Goal: Task Accomplishment & Management: Manage account settings

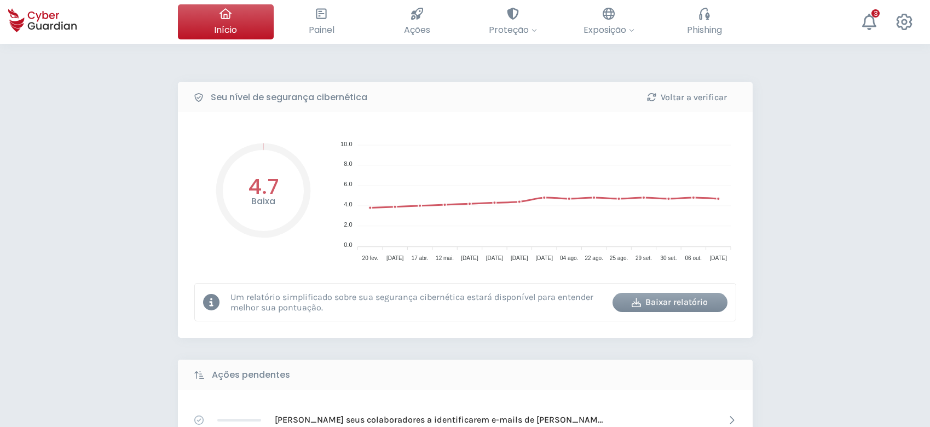
select select "Português (BR)"
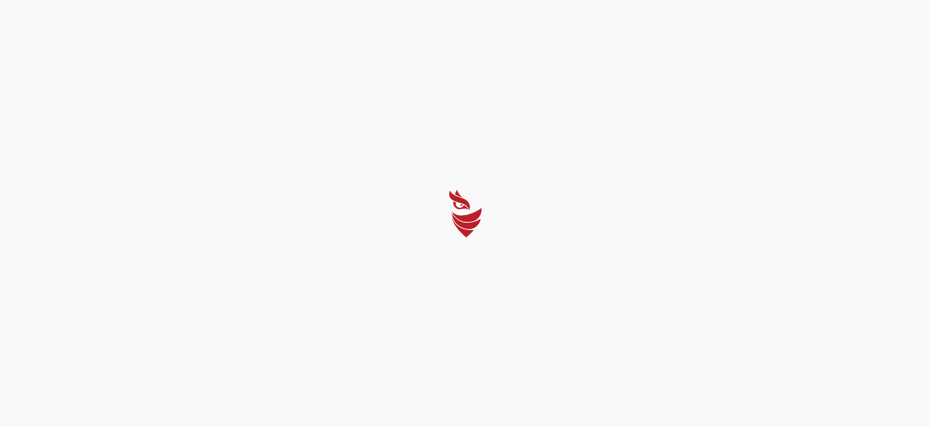
select select "Português (BR)"
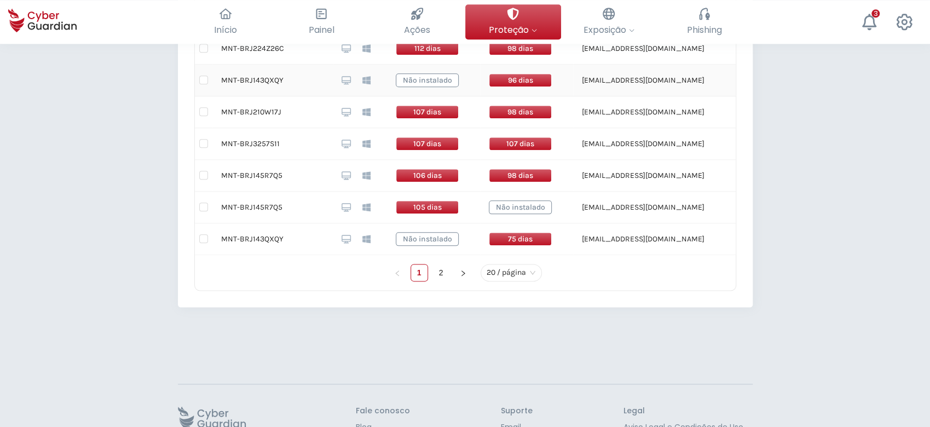
scroll to position [855, 0]
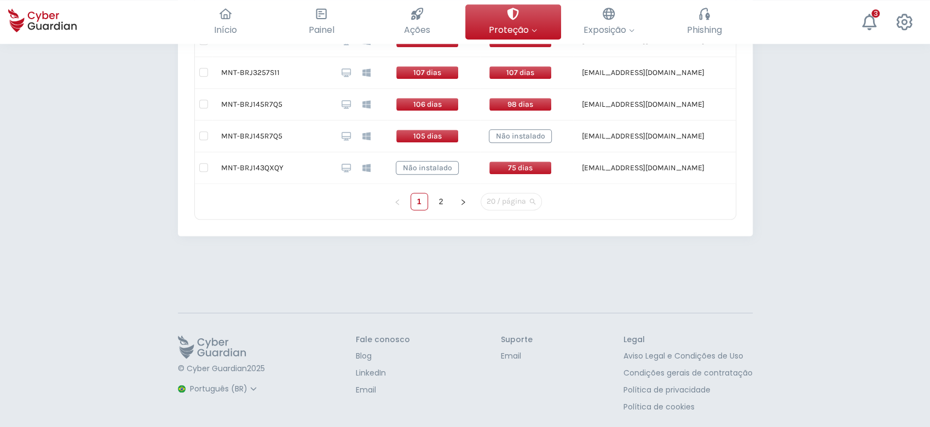
click at [533, 203] on span "20 / página" at bounding box center [511, 201] width 49 height 16
click at [527, 177] on div "100 / página" at bounding box center [511, 180] width 44 height 12
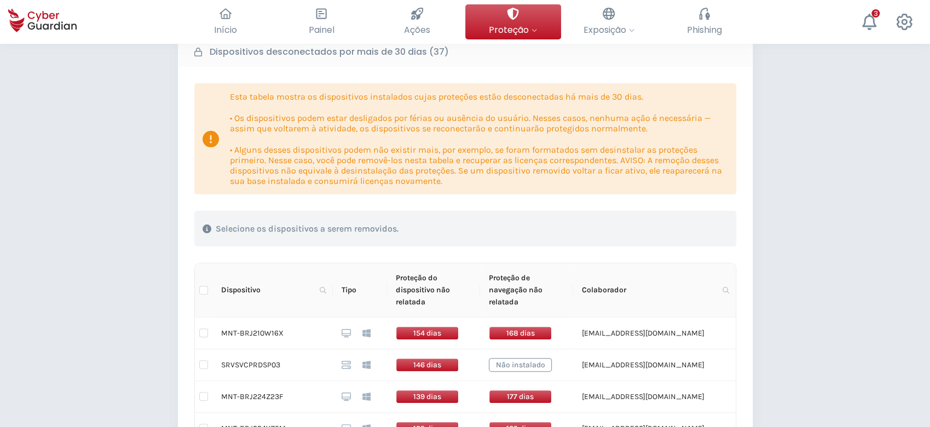
scroll to position [146, 0]
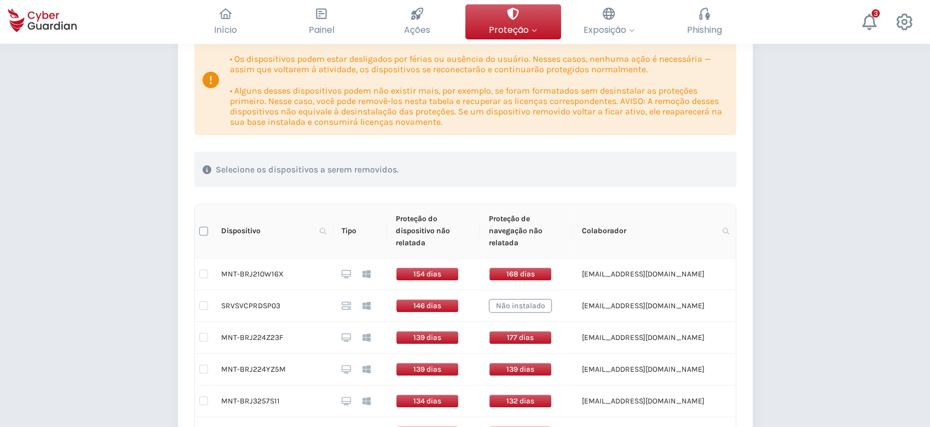
click at [204, 227] on input "Select all" at bounding box center [203, 231] width 9 height 9
checkbox input "true"
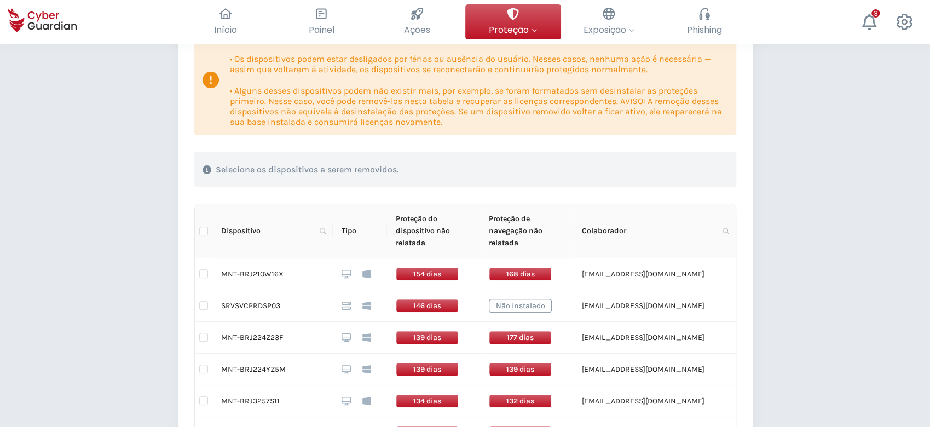
checkbox input "true"
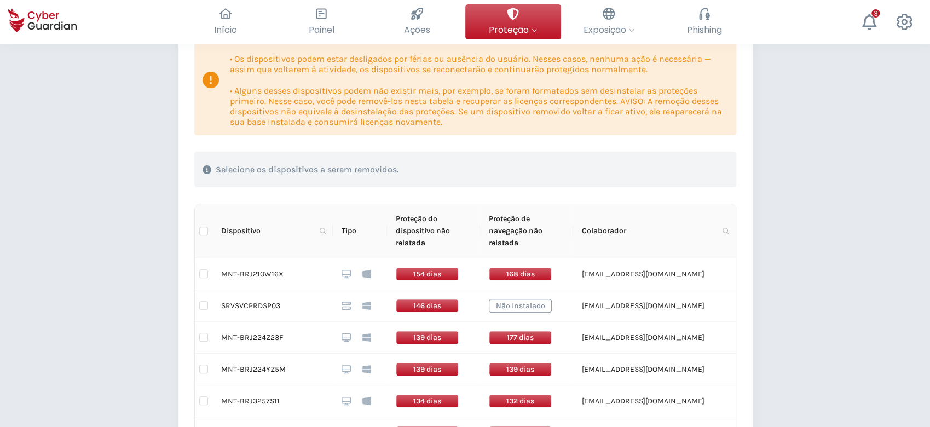
checkbox input "true"
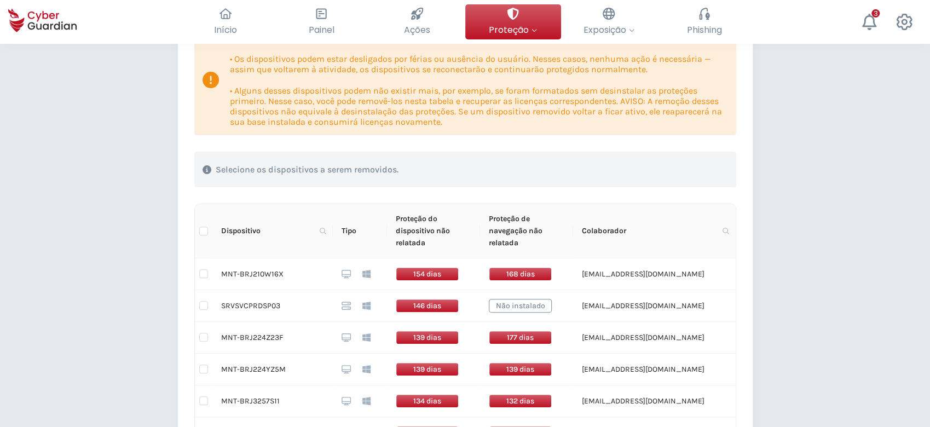
checkbox input "true"
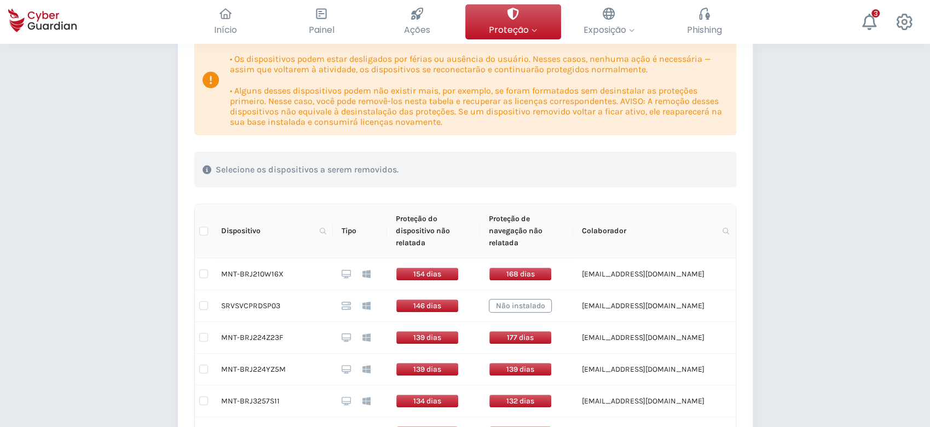
checkbox input "true"
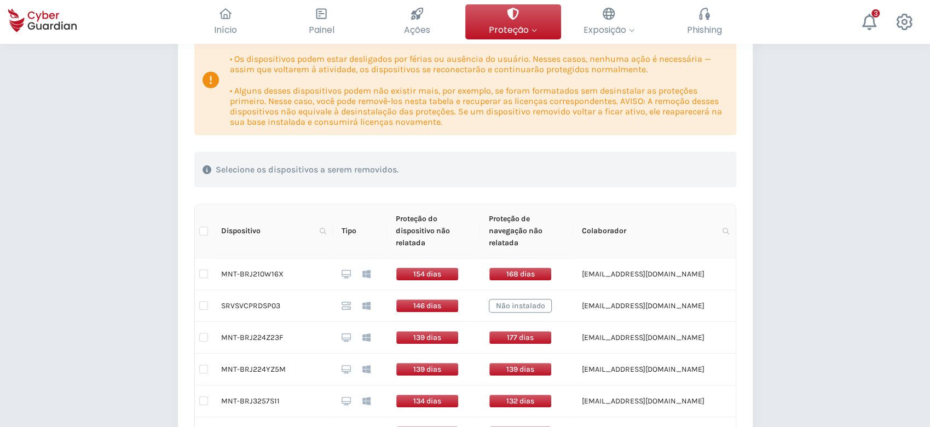
checkbox input "true"
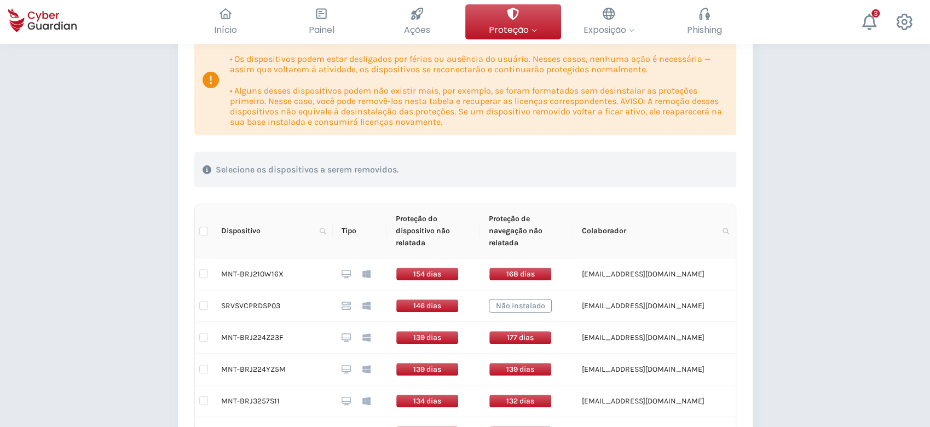
checkbox input "true"
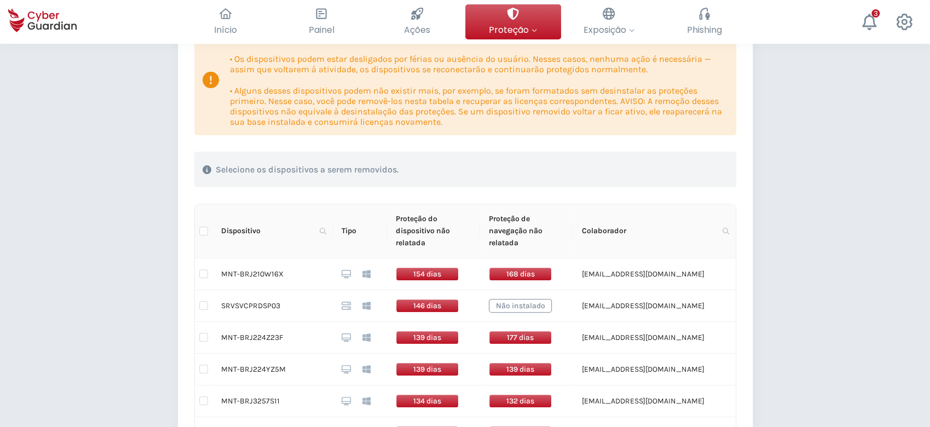
checkbox input "true"
click at [662, 168] on div "Excluir dispositivos" at bounding box center [673, 169] width 94 height 13
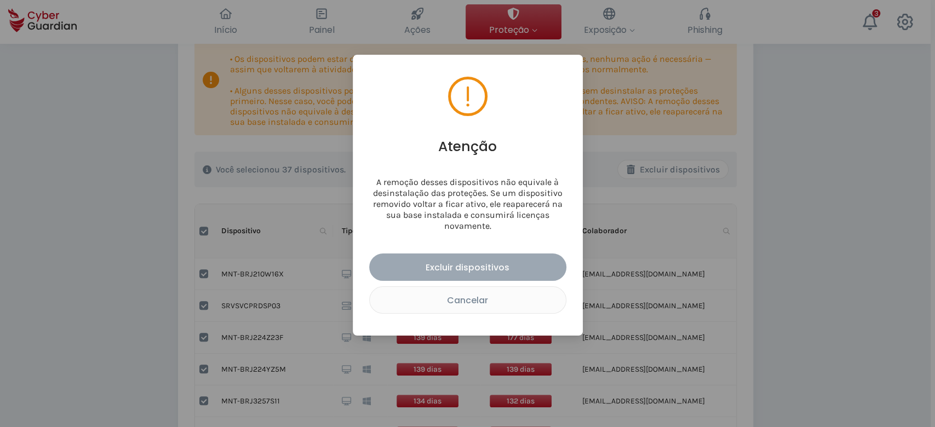
click at [425, 261] on div "Excluir dispositivos" at bounding box center [467, 268] width 181 height 14
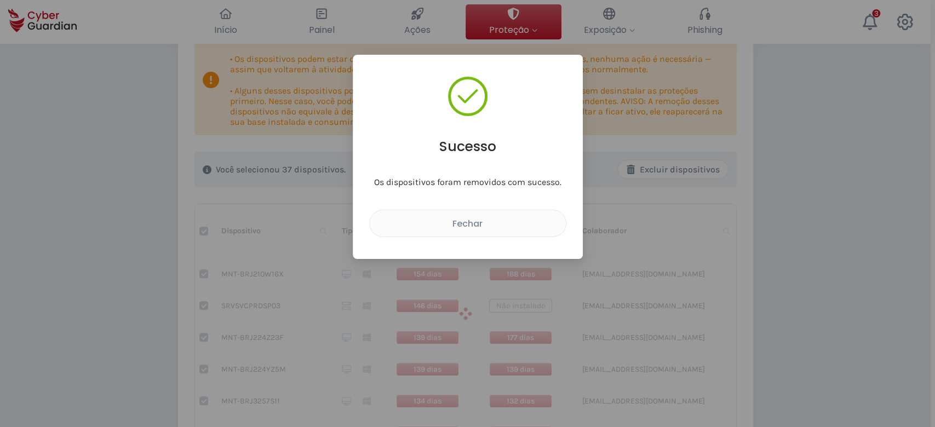
checkbox input "false"
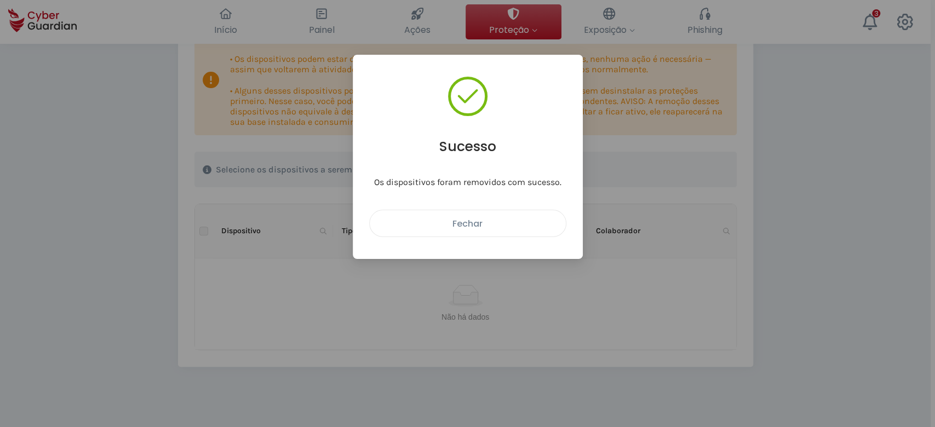
click at [506, 224] on div "Fechar" at bounding box center [468, 224] width 180 height 14
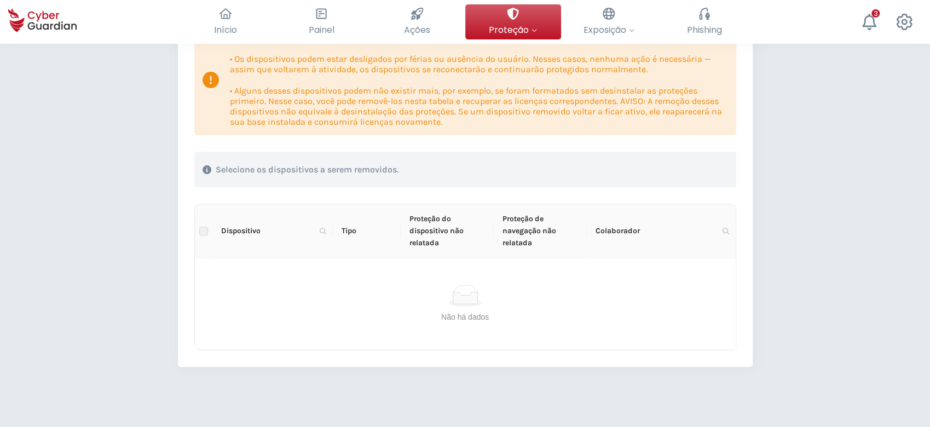
scroll to position [0, 0]
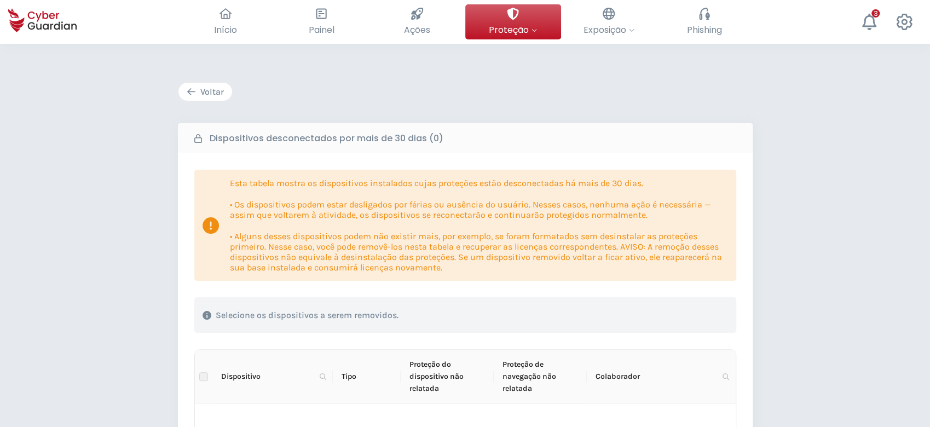
click at [214, 90] on div "Voltar" at bounding box center [205, 91] width 37 height 13
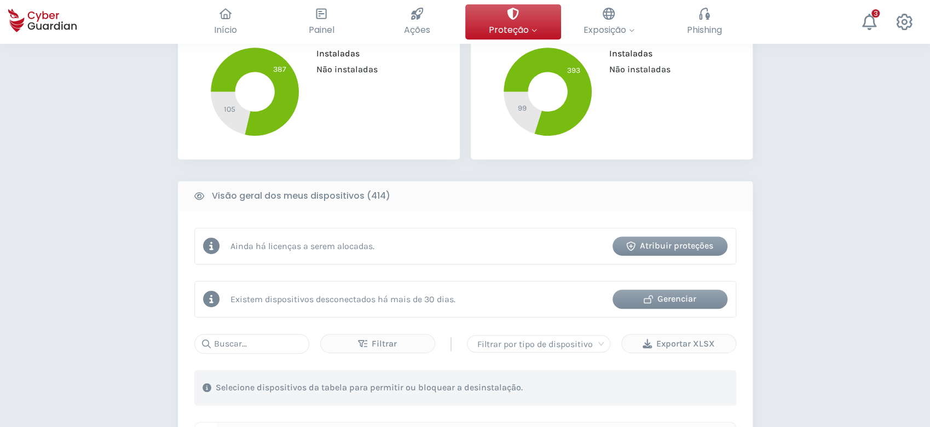
scroll to position [365, 0]
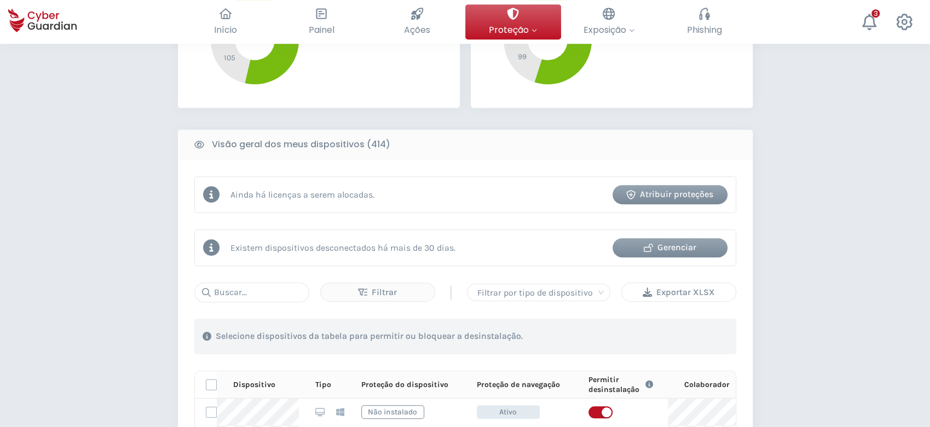
click at [720, 291] on div "Exportar XLSX" at bounding box center [678, 292] width 97 height 13
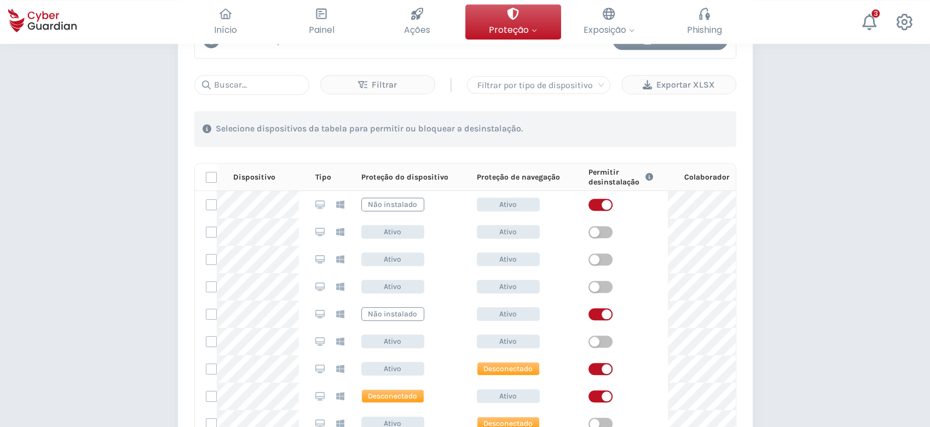
scroll to position [495, 0]
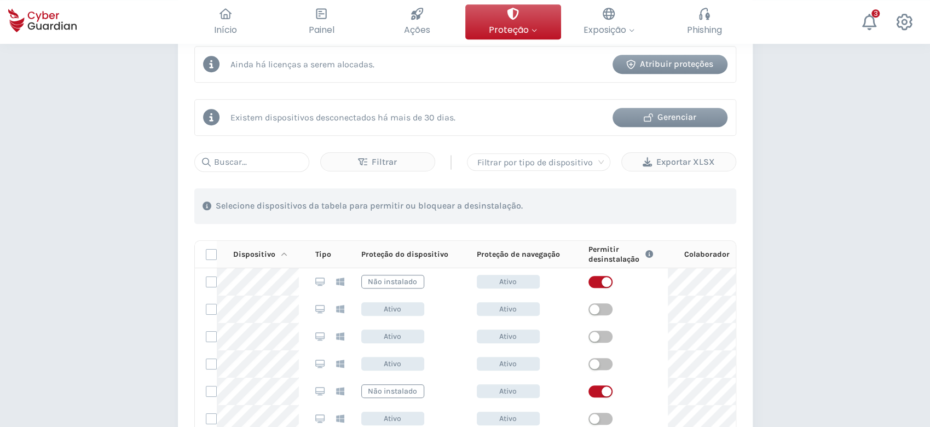
click at [269, 254] on p "Dispositivo" at bounding box center [254, 255] width 42 height 10
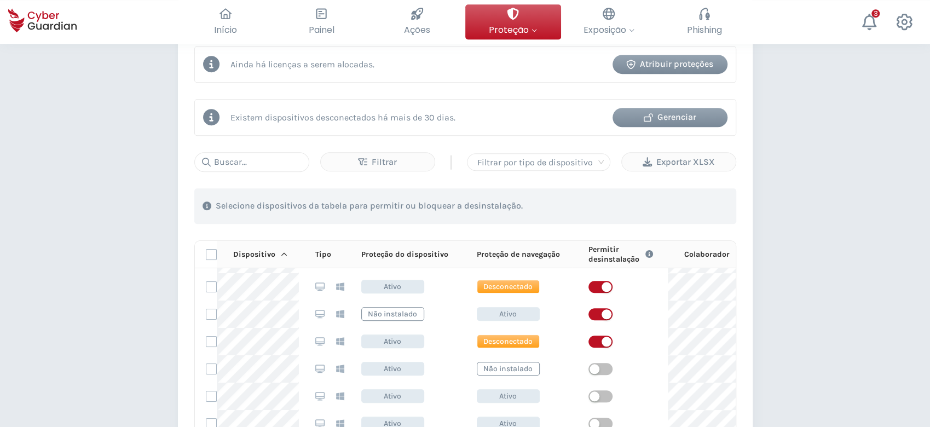
scroll to position [0, 0]
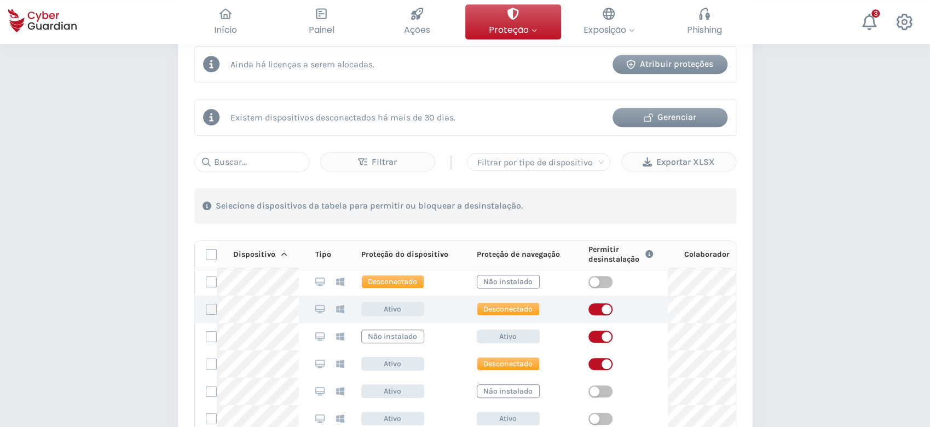
click at [213, 313] on label at bounding box center [211, 309] width 11 height 11
click at [206, 313] on input "checkbox" at bounding box center [206, 309] width 0 height 10
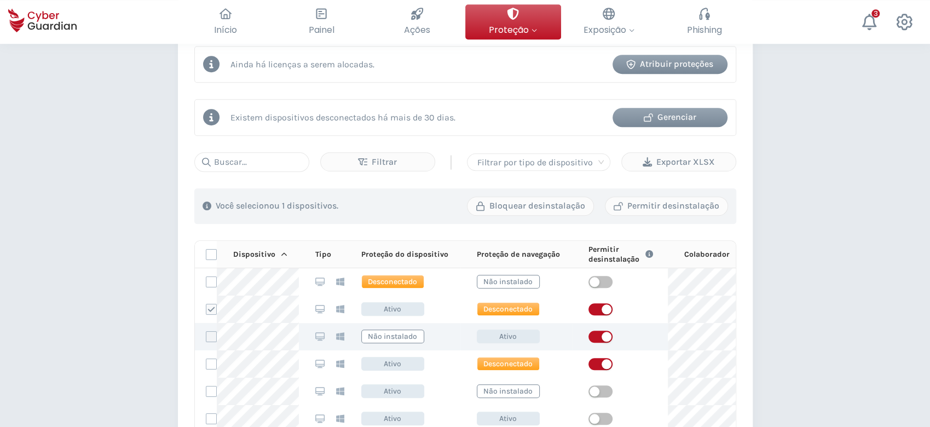
click at [210, 336] on label at bounding box center [211, 336] width 11 height 11
click at [206, 336] on input "checkbox" at bounding box center [206, 337] width 0 height 10
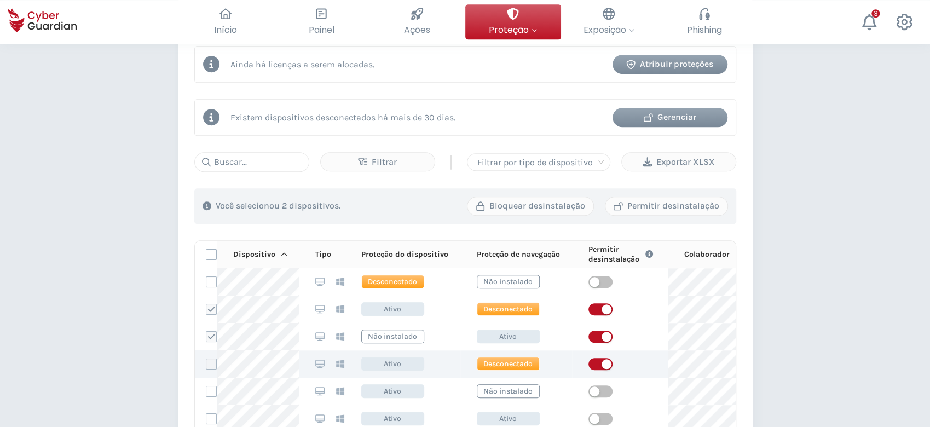
click at [215, 363] on label at bounding box center [211, 364] width 11 height 11
click at [206, 363] on input "checkbox" at bounding box center [206, 364] width 0 height 10
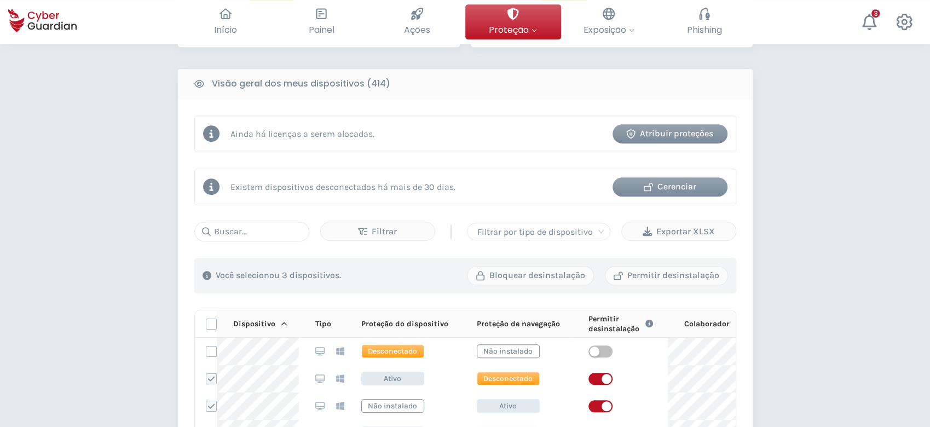
scroll to position [495, 0]
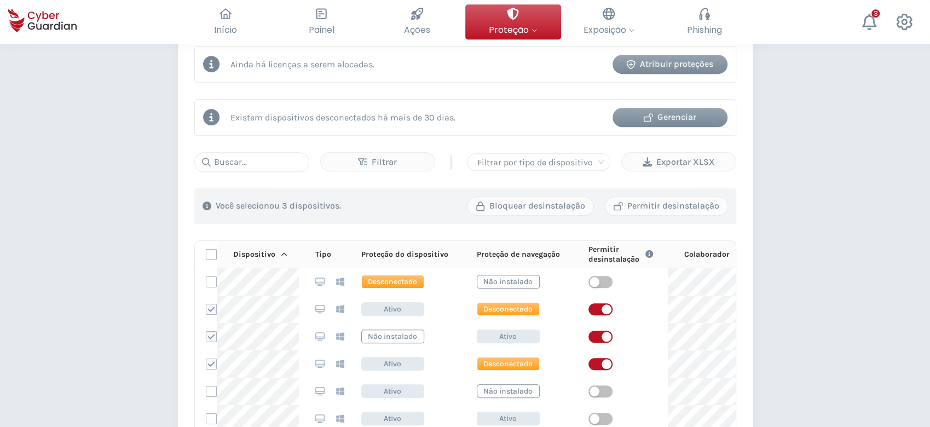
click at [692, 118] on div "Gerenciar" at bounding box center [670, 117] width 99 height 13
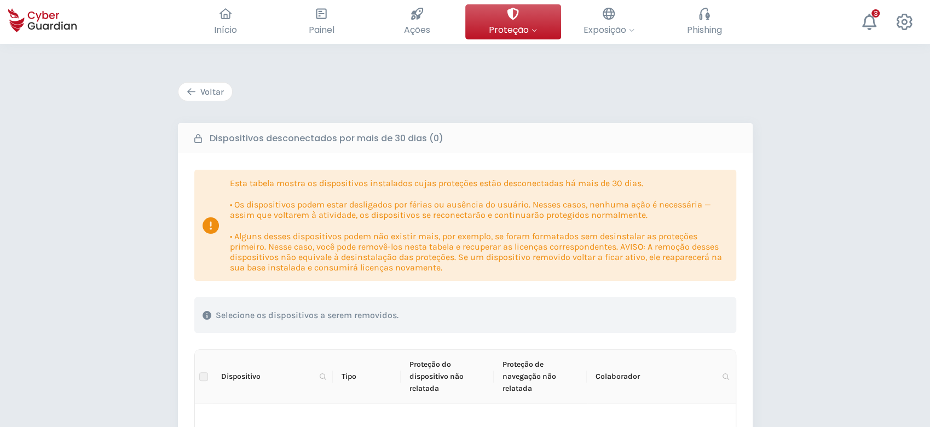
click at [203, 90] on div "Voltar" at bounding box center [205, 91] width 37 height 13
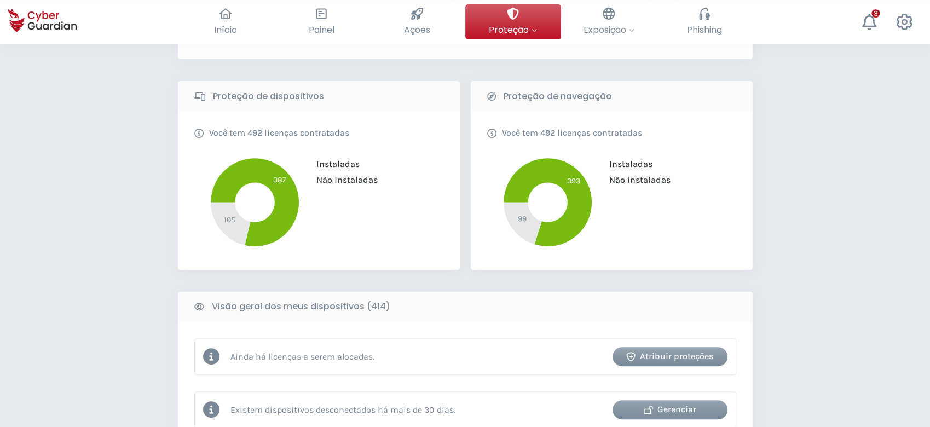
scroll to position [349, 0]
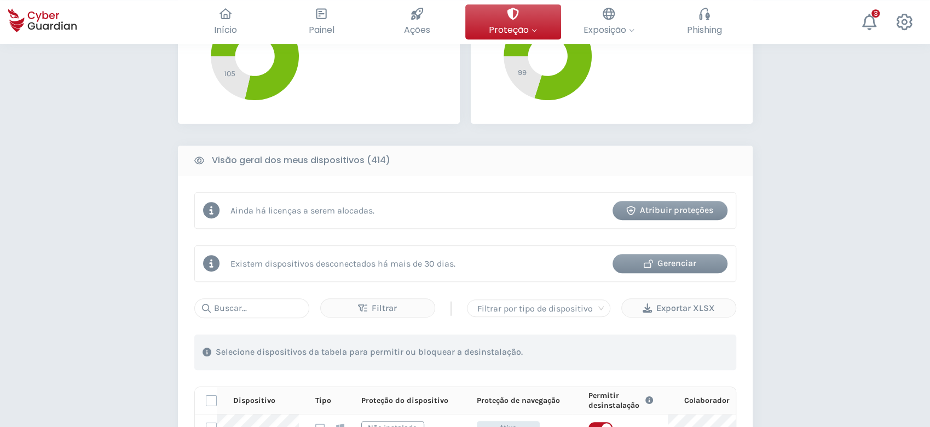
click at [679, 207] on div "Atribuir proteções" at bounding box center [670, 210] width 99 height 13
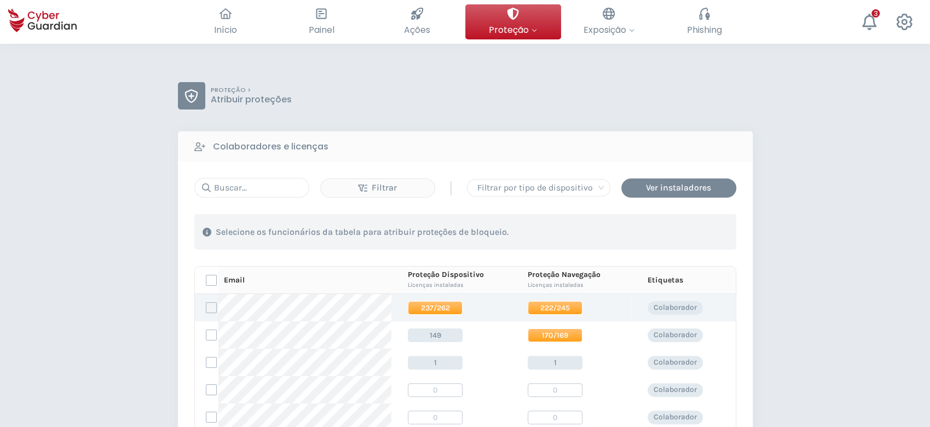
click at [207, 306] on label at bounding box center [211, 307] width 11 height 11
click at [206, 306] on input "checkbox" at bounding box center [206, 308] width 0 height 10
click at [412, 306] on span "237/262" at bounding box center [435, 308] width 55 height 14
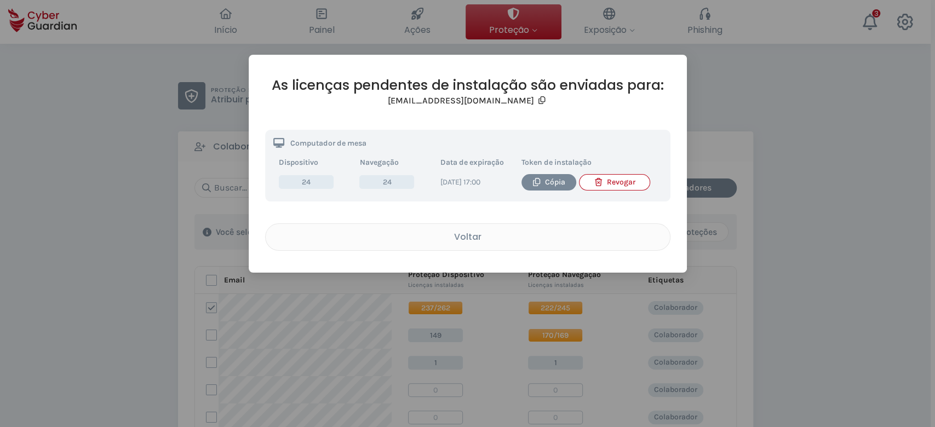
click at [621, 186] on div "Revogar" at bounding box center [614, 182] width 54 height 12
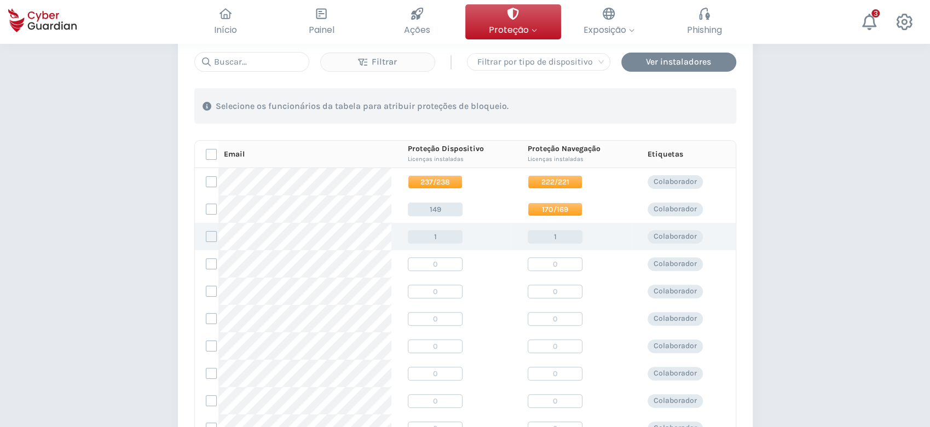
scroll to position [146, 0]
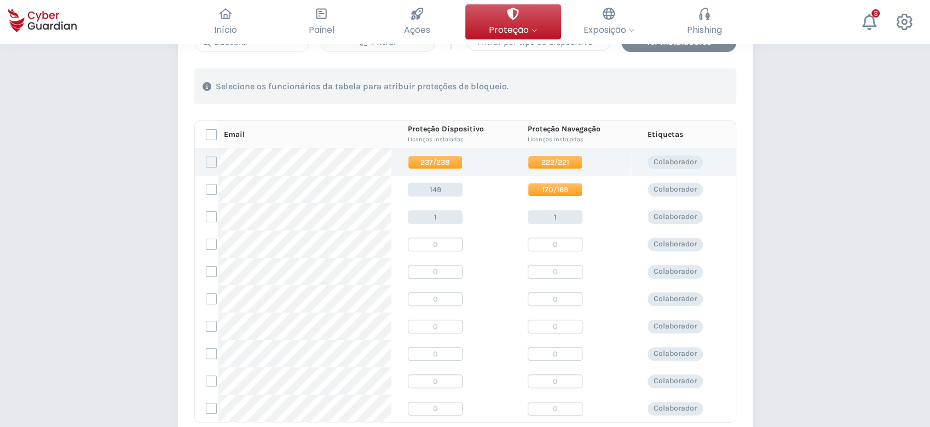
click at [209, 157] on label at bounding box center [211, 162] width 11 height 11
click at [206, 157] on input "checkbox" at bounding box center [206, 162] width 0 height 10
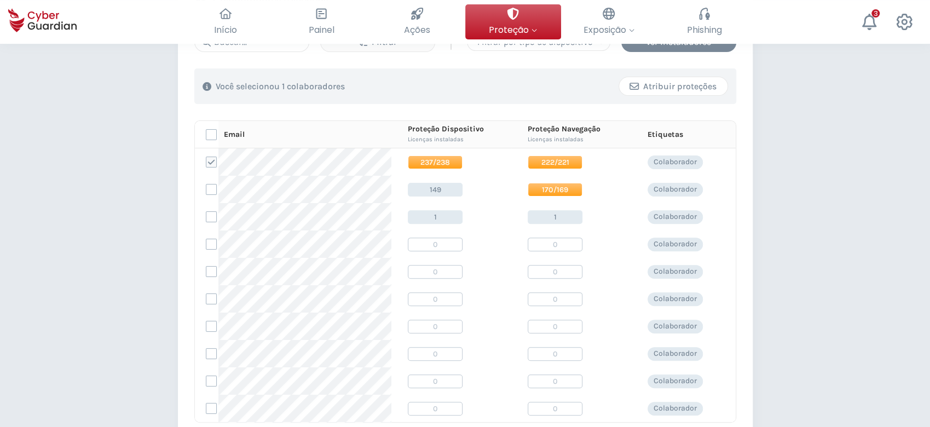
click at [699, 80] on div "Atribuir proteções" at bounding box center [673, 86] width 92 height 13
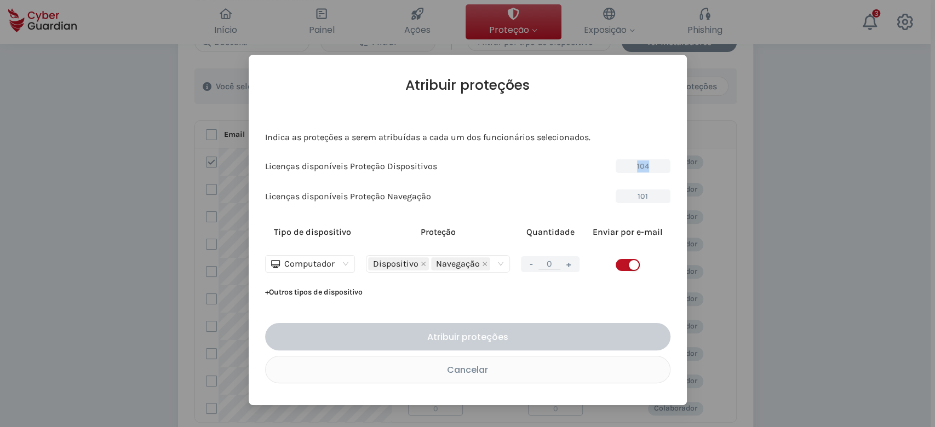
drag, startPoint x: 648, startPoint y: 168, endPoint x: 631, endPoint y: 168, distance: 17.0
click at [631, 168] on span "104" at bounding box center [642, 166] width 55 height 14
drag, startPoint x: 648, startPoint y: 198, endPoint x: 635, endPoint y: 197, distance: 13.2
click at [635, 197] on span "101" at bounding box center [642, 196] width 55 height 14
click at [569, 266] on button "+" at bounding box center [568, 264] width 13 height 14
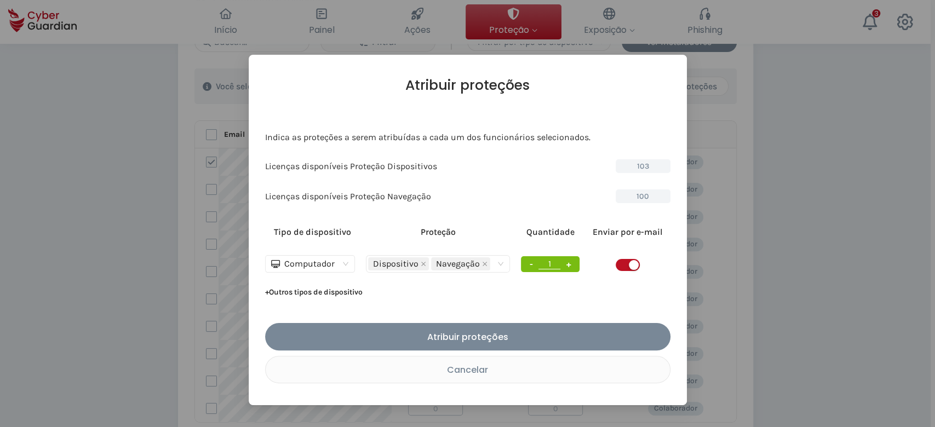
click at [569, 266] on button "+" at bounding box center [568, 264] width 13 height 14
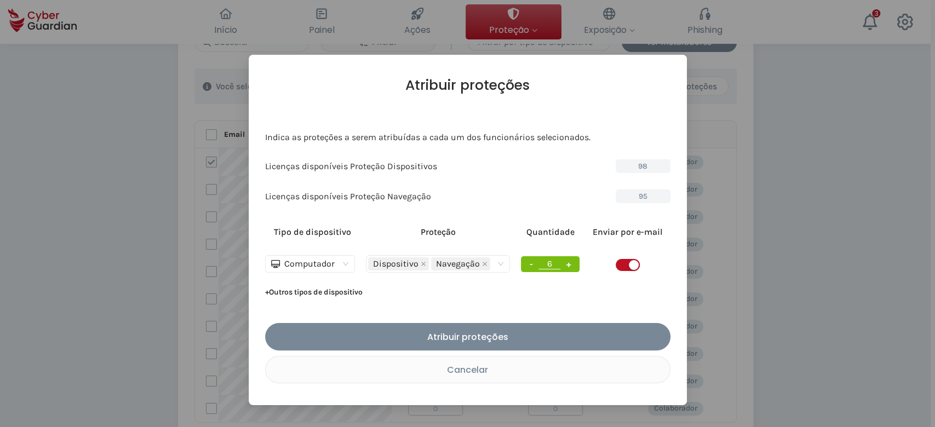
click at [569, 266] on button "+" at bounding box center [568, 264] width 13 height 14
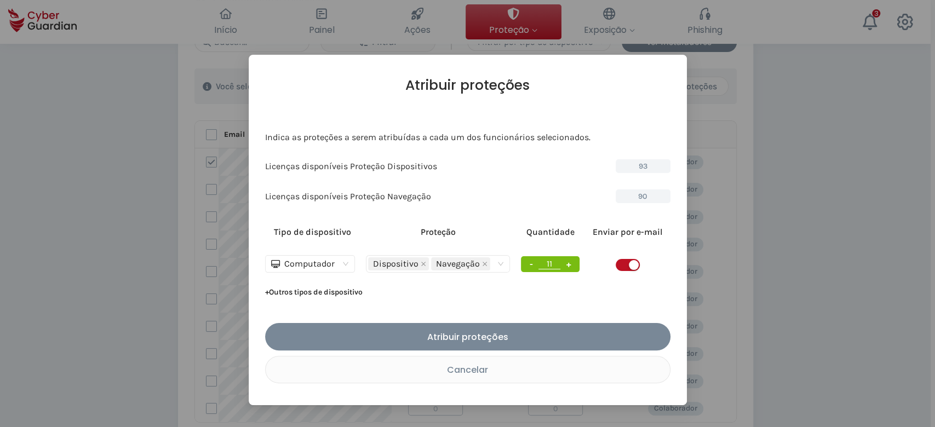
click at [569, 266] on button "+" at bounding box center [568, 264] width 13 height 14
click at [534, 263] on button "-" at bounding box center [530, 264] width 11 height 14
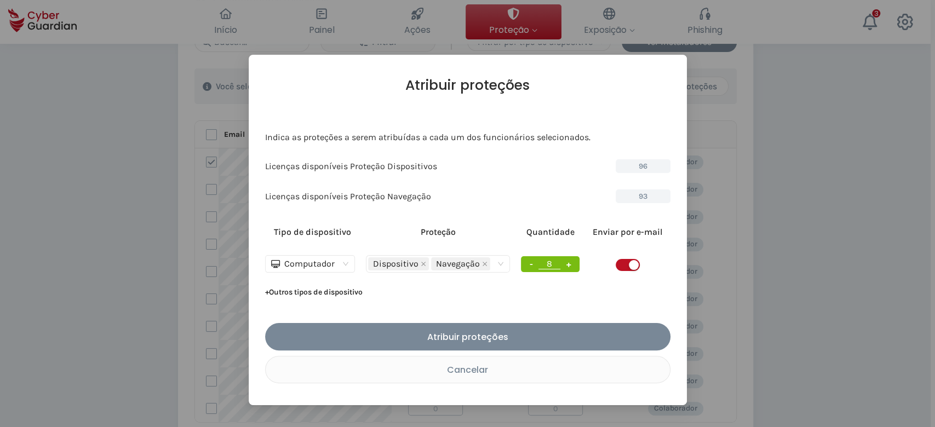
click at [534, 263] on button "-" at bounding box center [530, 264] width 11 height 14
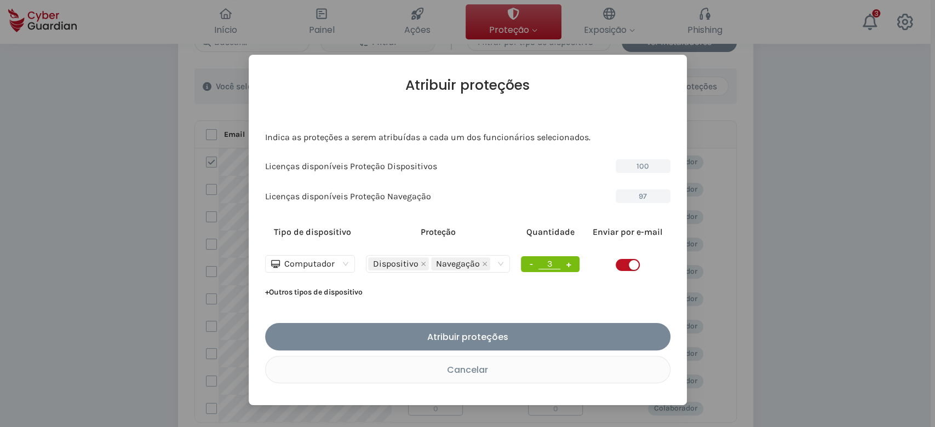
click at [534, 263] on button "-" at bounding box center [530, 264] width 11 height 14
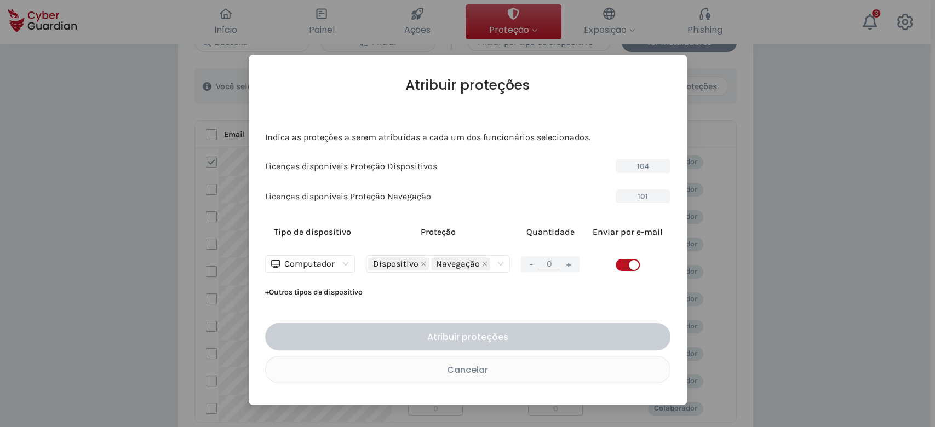
click at [550, 263] on input "0" at bounding box center [549, 263] width 22 height 11
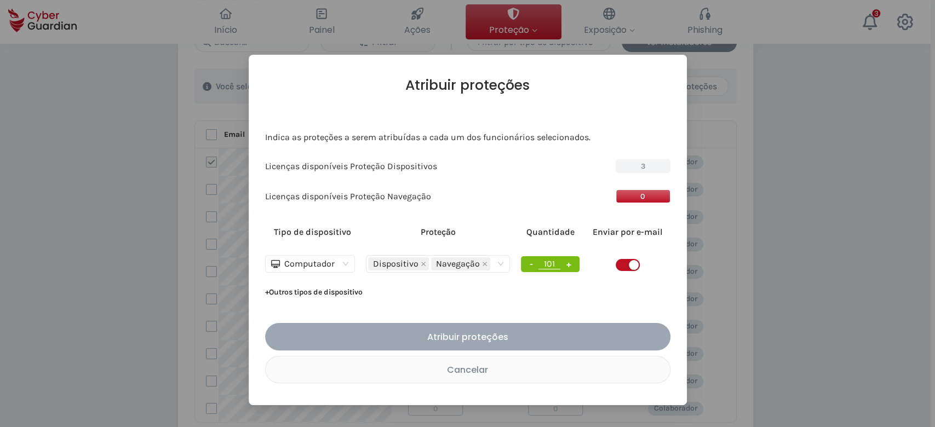
type input "101"
click at [480, 339] on div "Atribuir proteções" at bounding box center [467, 337] width 389 height 14
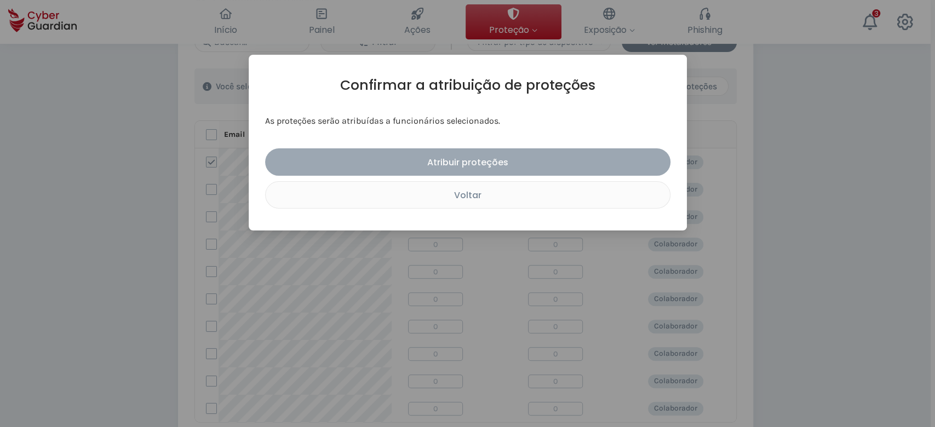
click at [517, 158] on div "Atribuir proteções" at bounding box center [467, 162] width 389 height 14
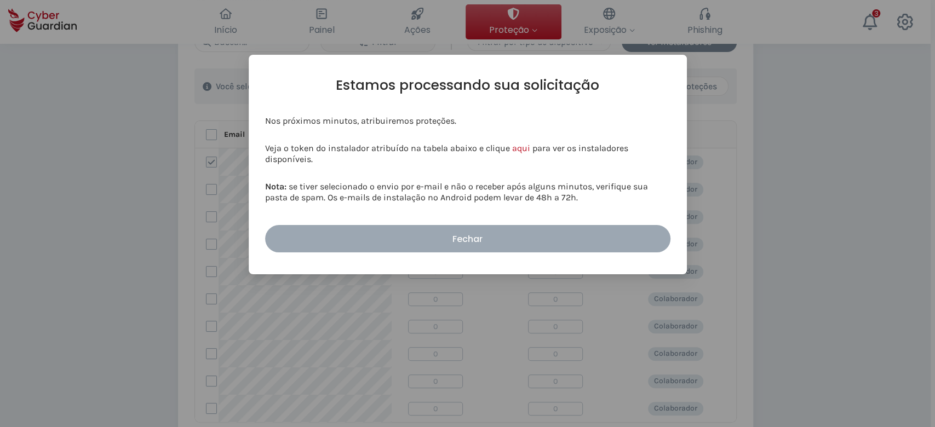
click at [501, 235] on div "Fechar" at bounding box center [467, 239] width 389 height 14
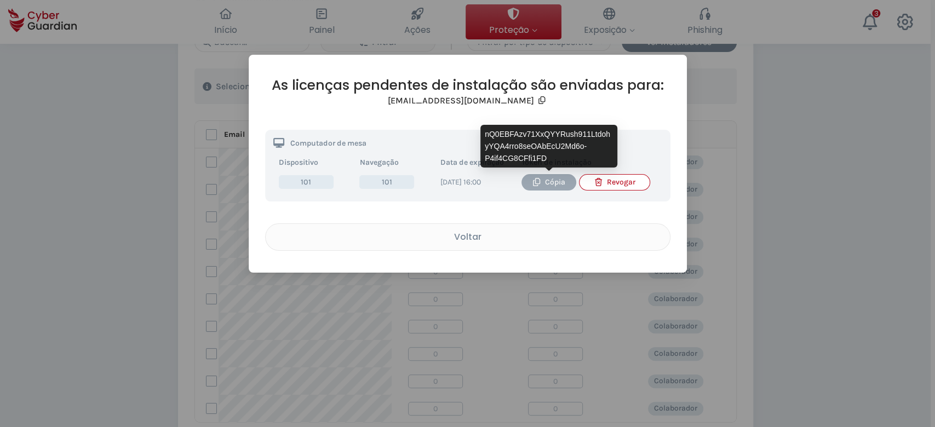
click at [551, 181] on div "Cópia" at bounding box center [548, 182] width 38 height 12
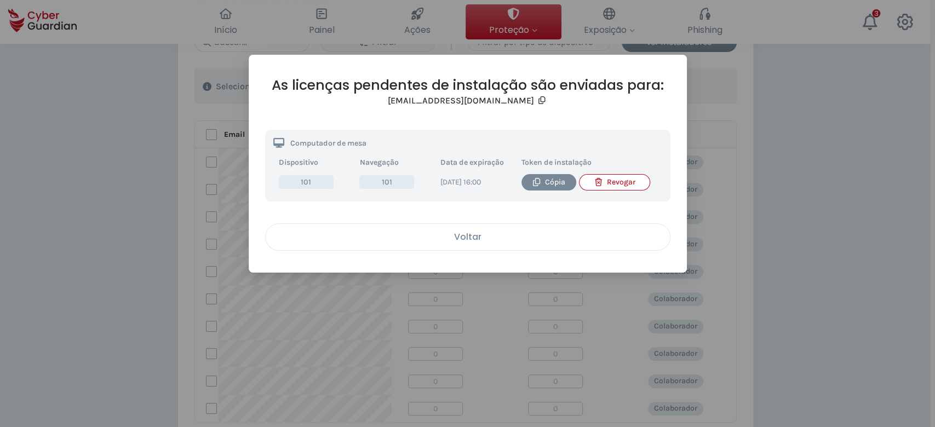
click at [474, 239] on div "Voltar" at bounding box center [468, 237] width 388 height 14
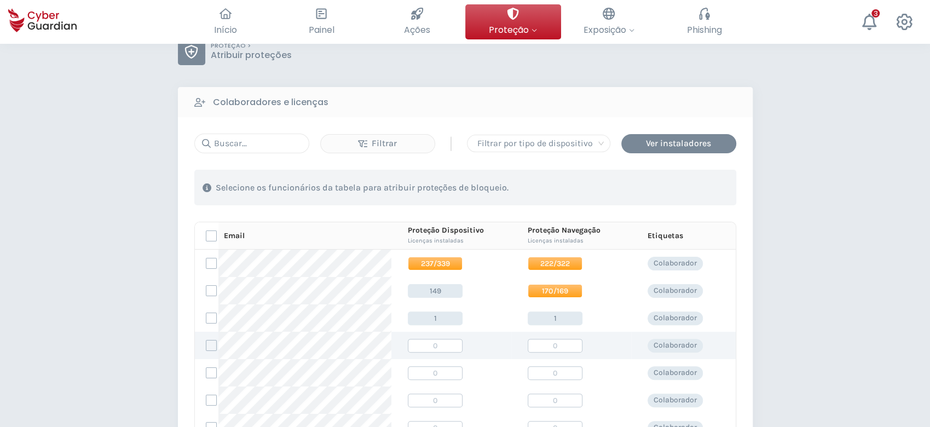
scroll to position [0, 0]
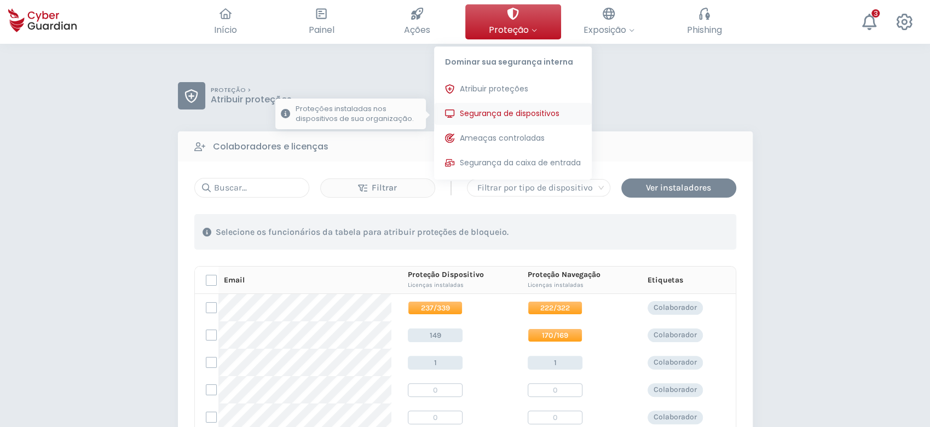
click at [493, 119] on span "Segurança de dispositivos" at bounding box center [510, 113] width 100 height 11
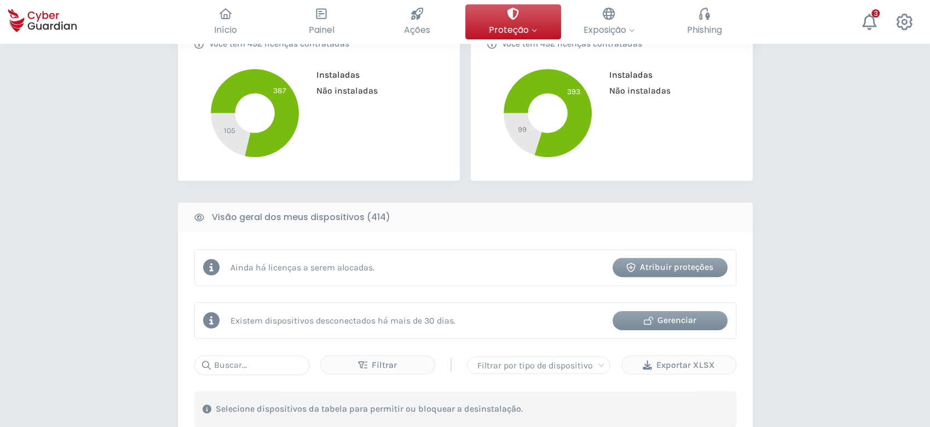
scroll to position [511, 0]
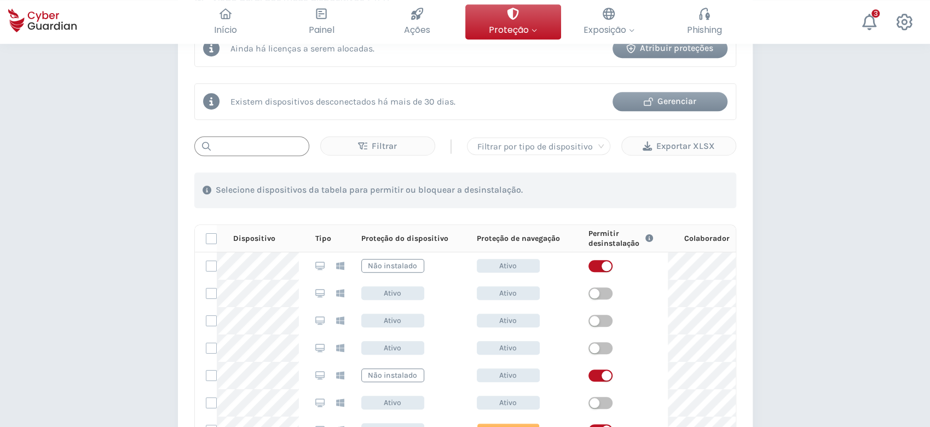
click at [257, 140] on input "text" at bounding box center [251, 146] width 115 height 20
click at [264, 147] on input "text" at bounding box center [251, 146] width 115 height 20
type input "s"
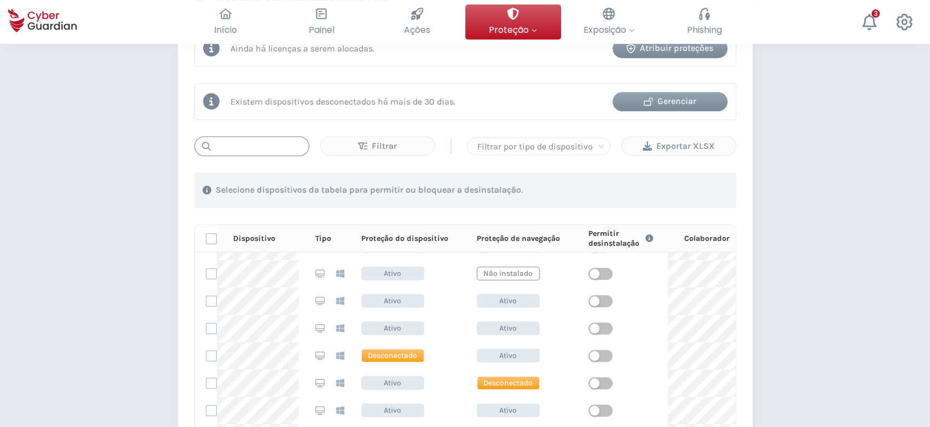
scroll to position [365, 0]
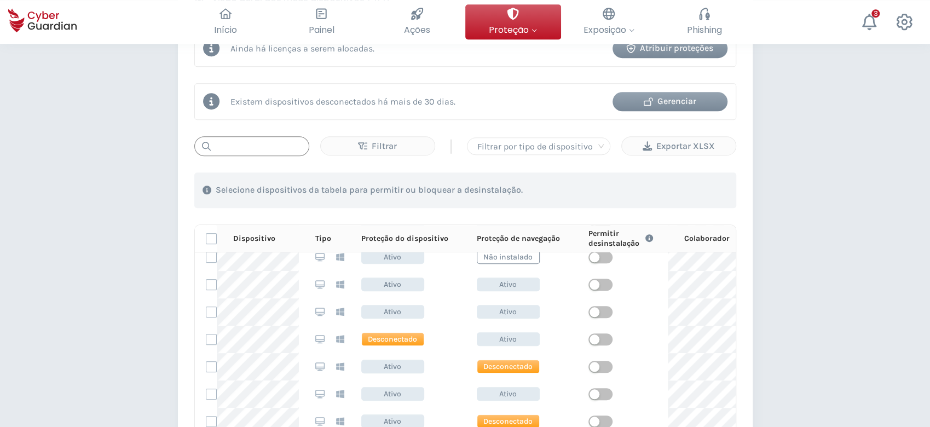
click at [267, 151] on input "text" at bounding box center [251, 146] width 115 height 20
paste input "SRVSVCPRDSP03"
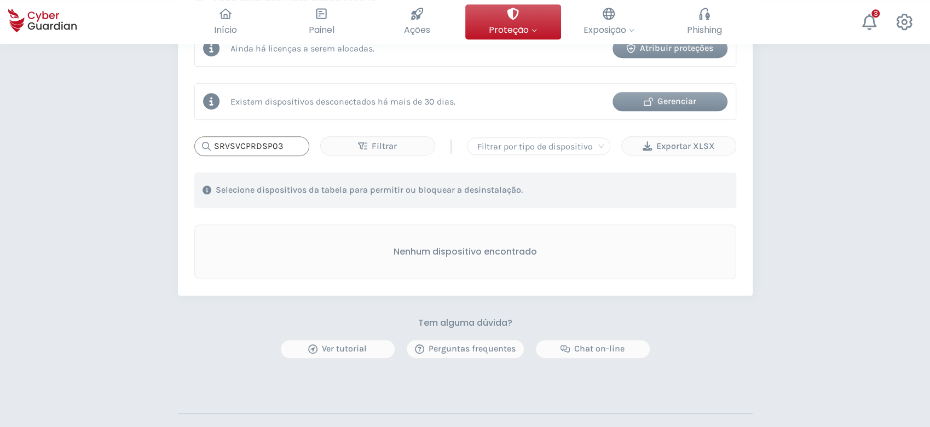
scroll to position [0, 0]
type input "SRVSVCPRDSP03"
click at [609, 256] on div "Nenhum dispositivo encontrado" at bounding box center [465, 251] width 542 height 55
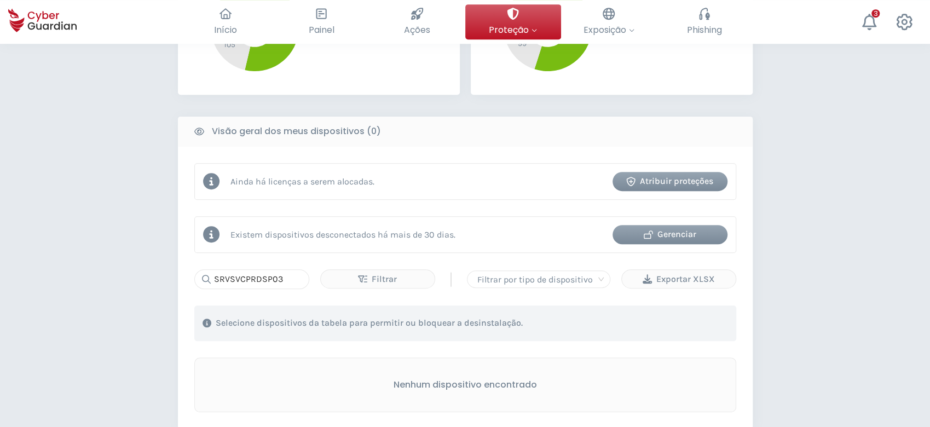
scroll to position [365, 0]
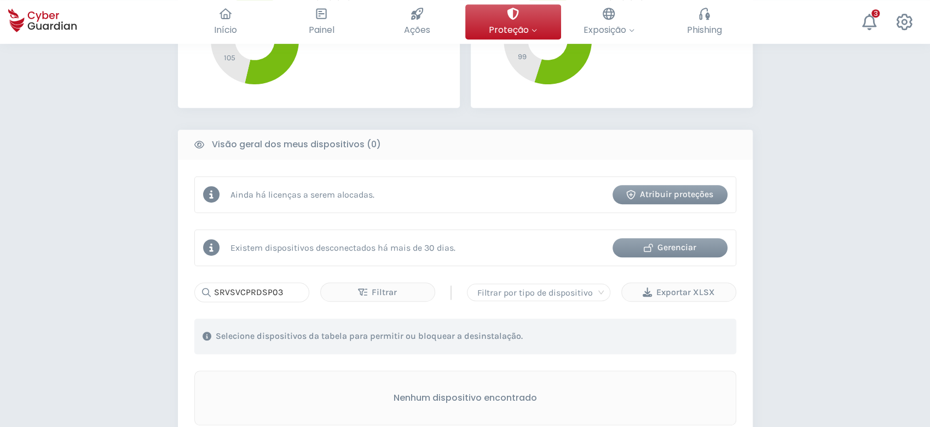
click at [664, 194] on div "Atribuir proteções" at bounding box center [670, 194] width 99 height 13
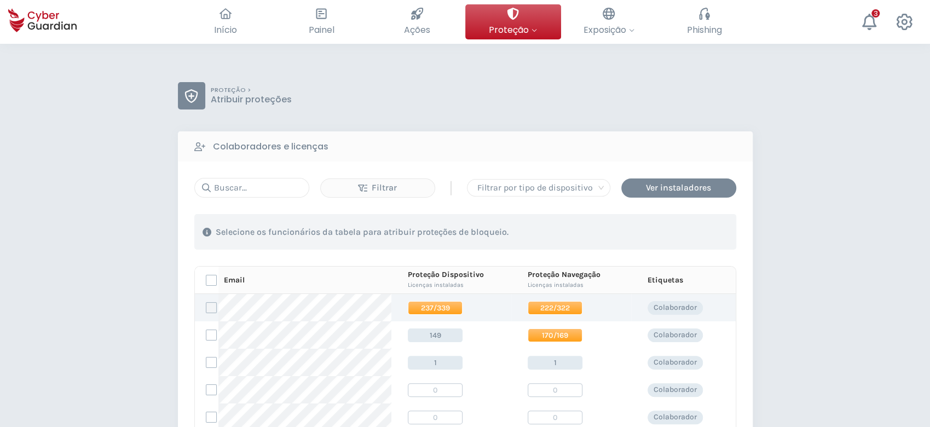
click at [209, 305] on label at bounding box center [211, 307] width 11 height 11
click at [206, 305] on input "checkbox" at bounding box center [206, 308] width 0 height 10
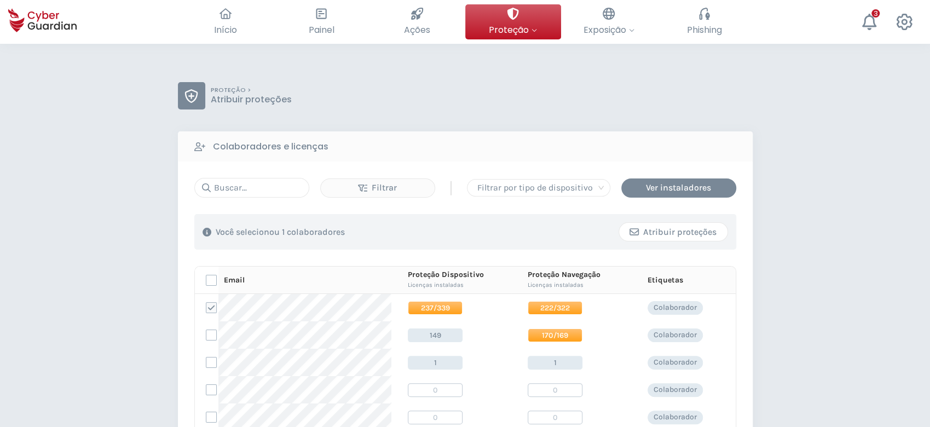
click at [670, 228] on div "Atribuir proteções" at bounding box center [673, 232] width 92 height 13
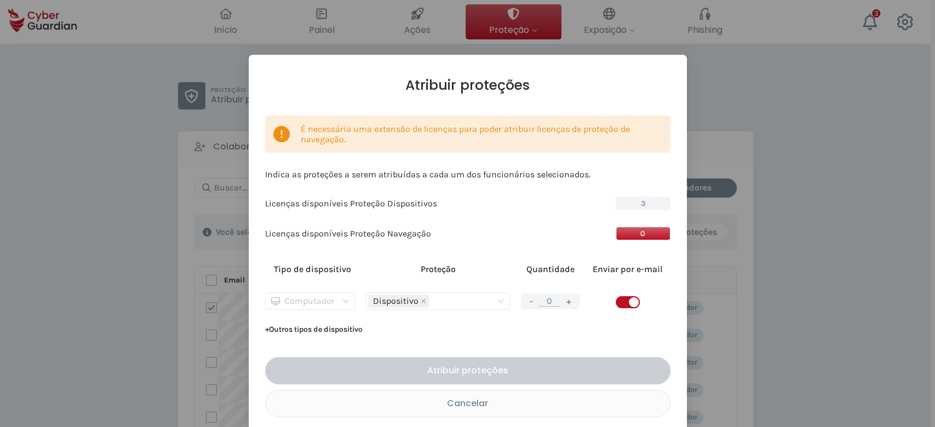
click at [347, 301] on div "Computador" at bounding box center [310, 301] width 90 height 18
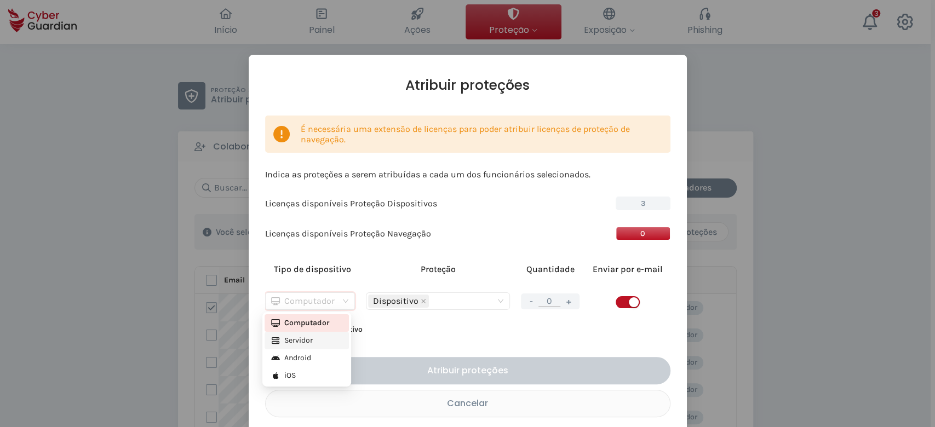
click at [314, 334] on div "Servidor" at bounding box center [306, 340] width 71 height 12
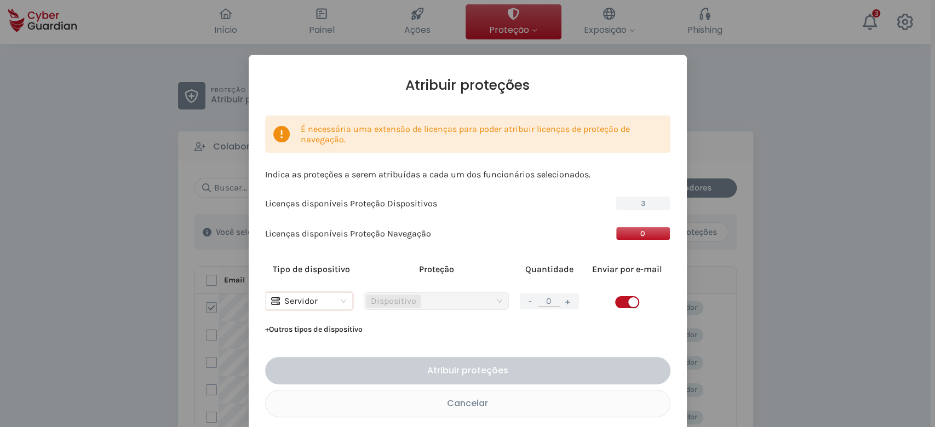
click at [564, 303] on button "+" at bounding box center [567, 302] width 13 height 14
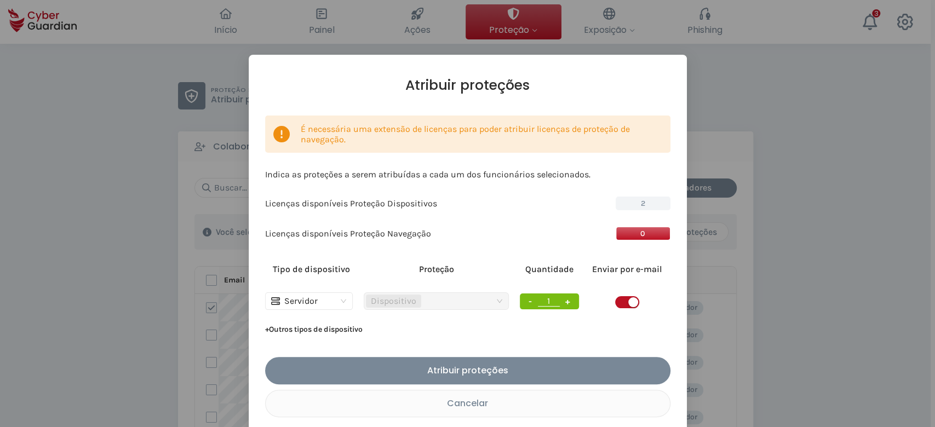
type input "1"
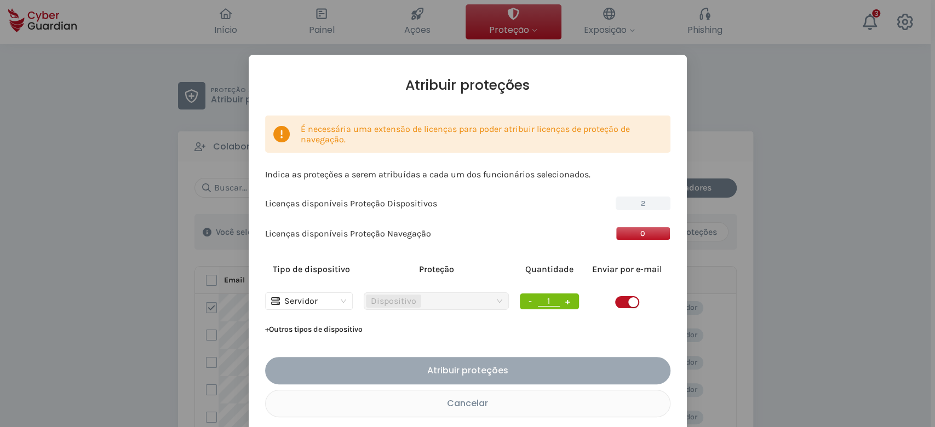
click at [522, 366] on div "Atribuir proteções" at bounding box center [467, 371] width 389 height 14
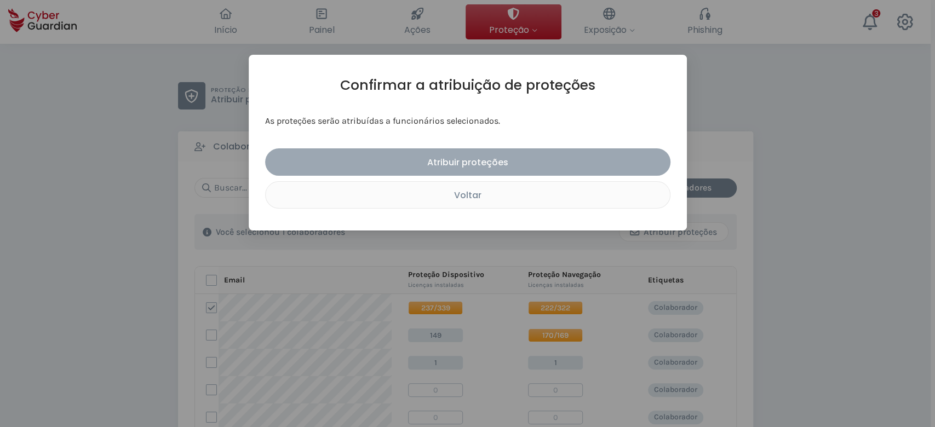
click at [579, 155] on div "Atribuir proteções" at bounding box center [467, 162] width 389 height 14
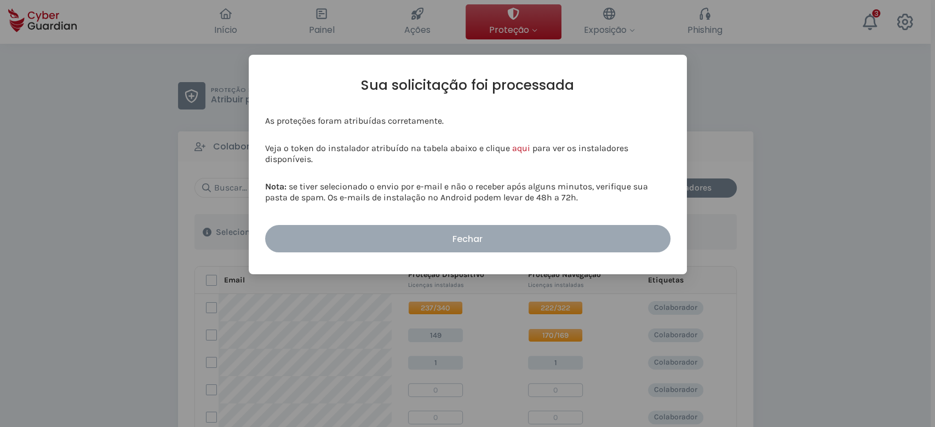
click at [539, 238] on div "Fechar" at bounding box center [467, 239] width 389 height 14
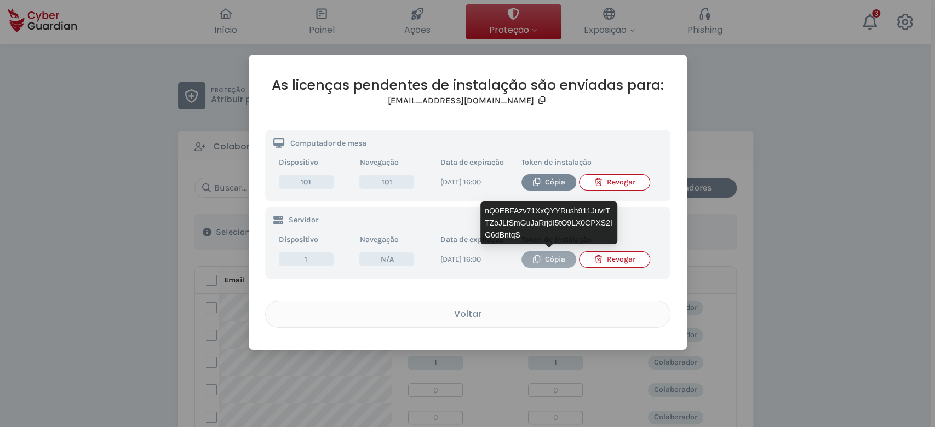
click at [557, 258] on div "Cópia" at bounding box center [548, 259] width 38 height 12
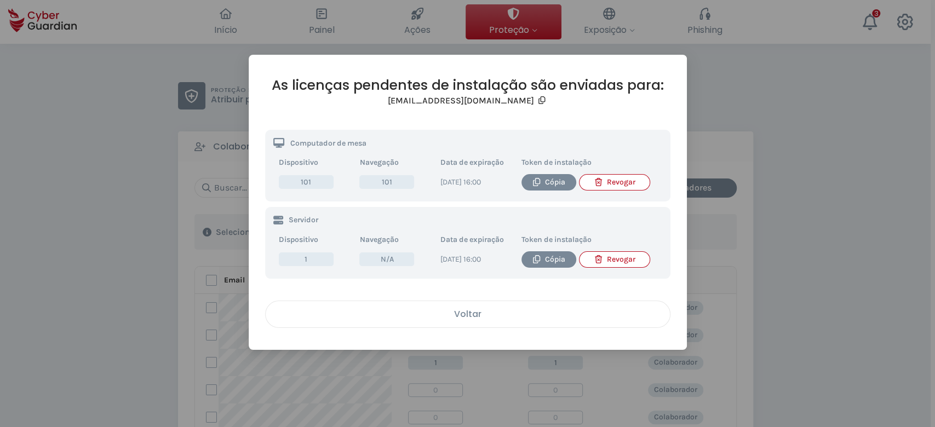
click at [487, 315] on div "Voltar" at bounding box center [468, 314] width 388 height 14
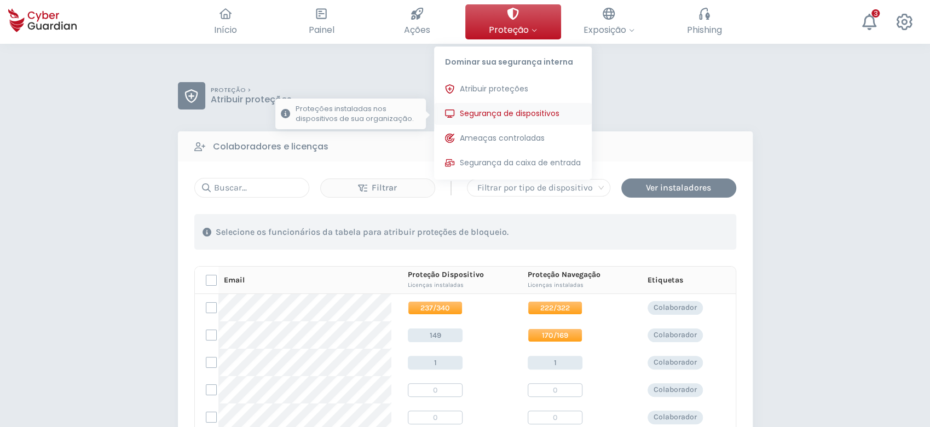
click at [509, 115] on span "Segurança de dispositivos" at bounding box center [510, 113] width 100 height 11
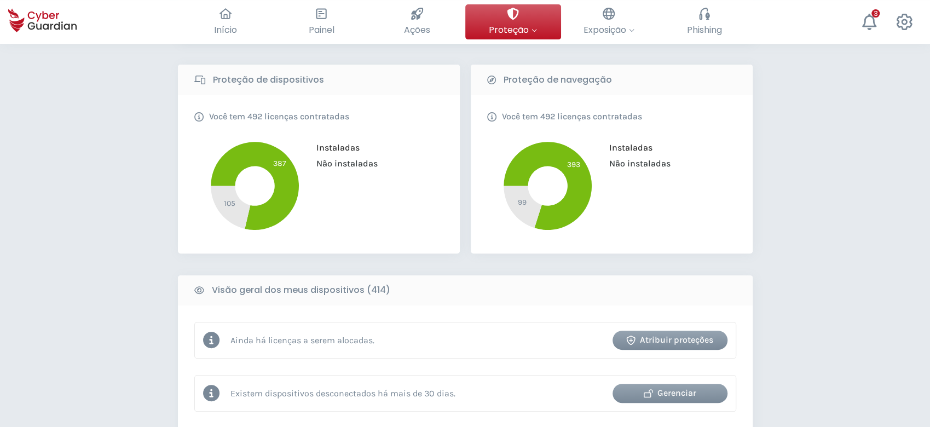
scroll to position [365, 0]
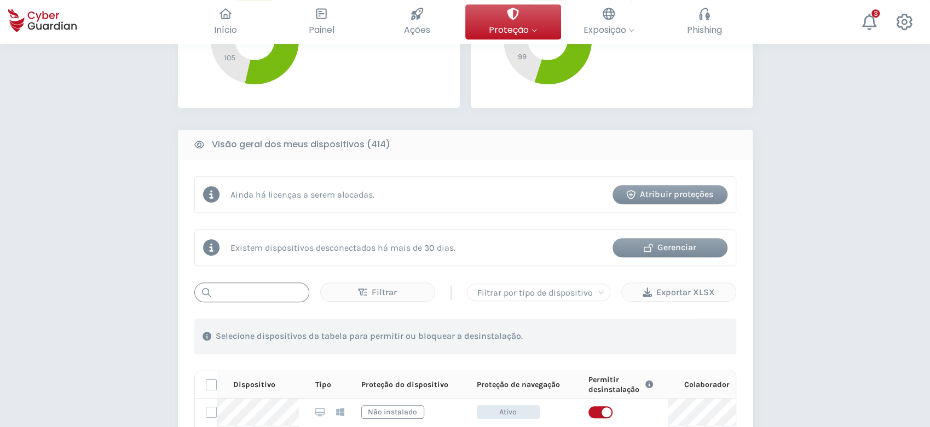
click at [245, 295] on input "text" at bounding box center [251, 292] width 115 height 20
paste input "SRVSVCPRDSP03"
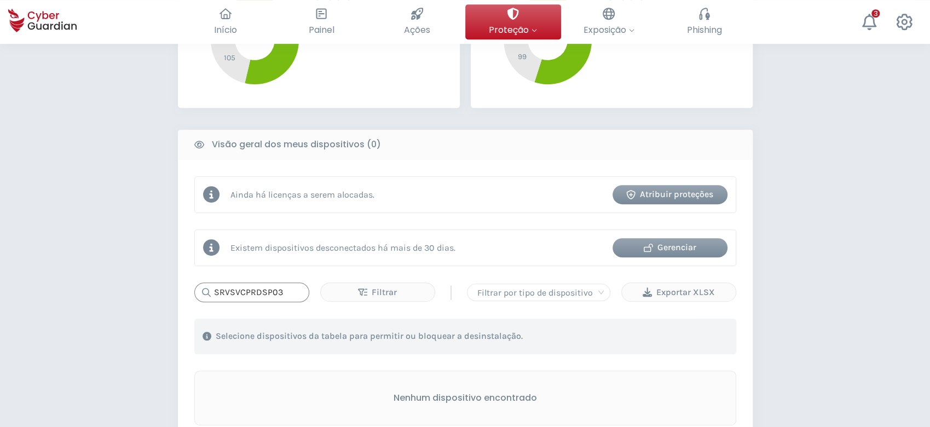
click at [288, 294] on input "SRVSVCPRDSP03" at bounding box center [251, 292] width 115 height 20
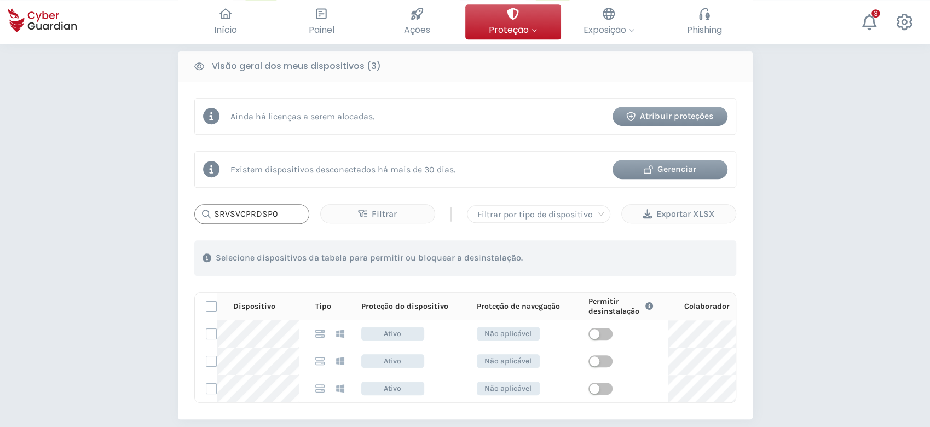
scroll to position [511, 0]
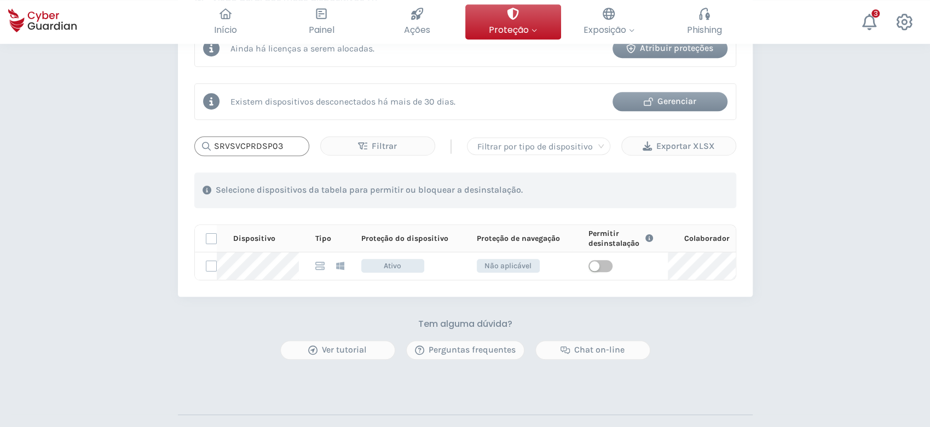
type input "SRVSVCPRDSP03"
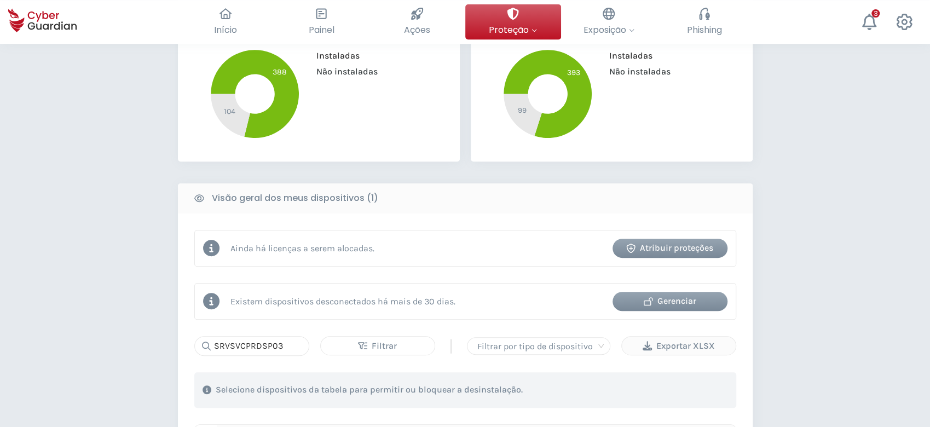
scroll to position [73, 0]
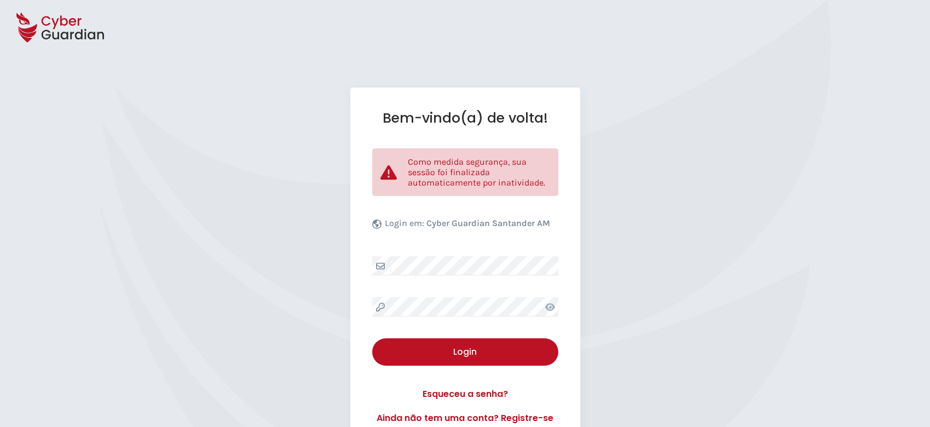
select select "Português (BR)"
